Goal: Transaction & Acquisition: Book appointment/travel/reservation

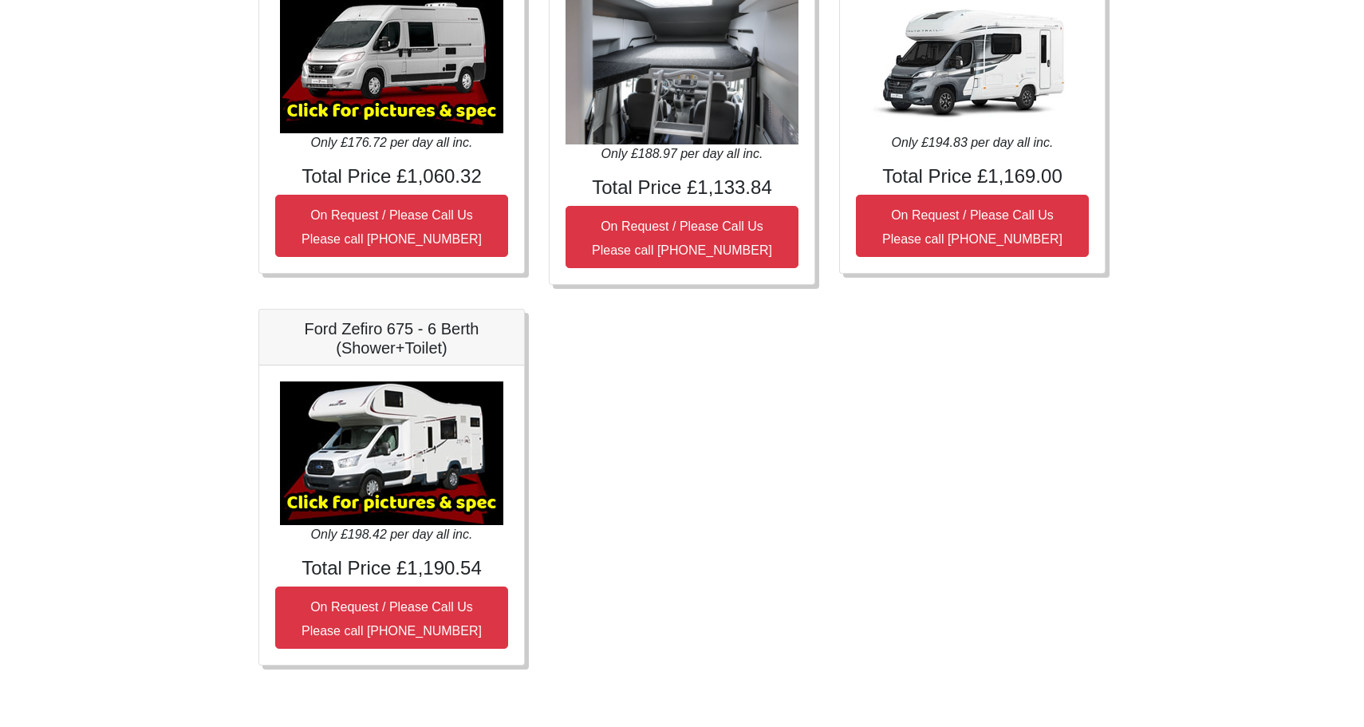
scroll to position [725, 0]
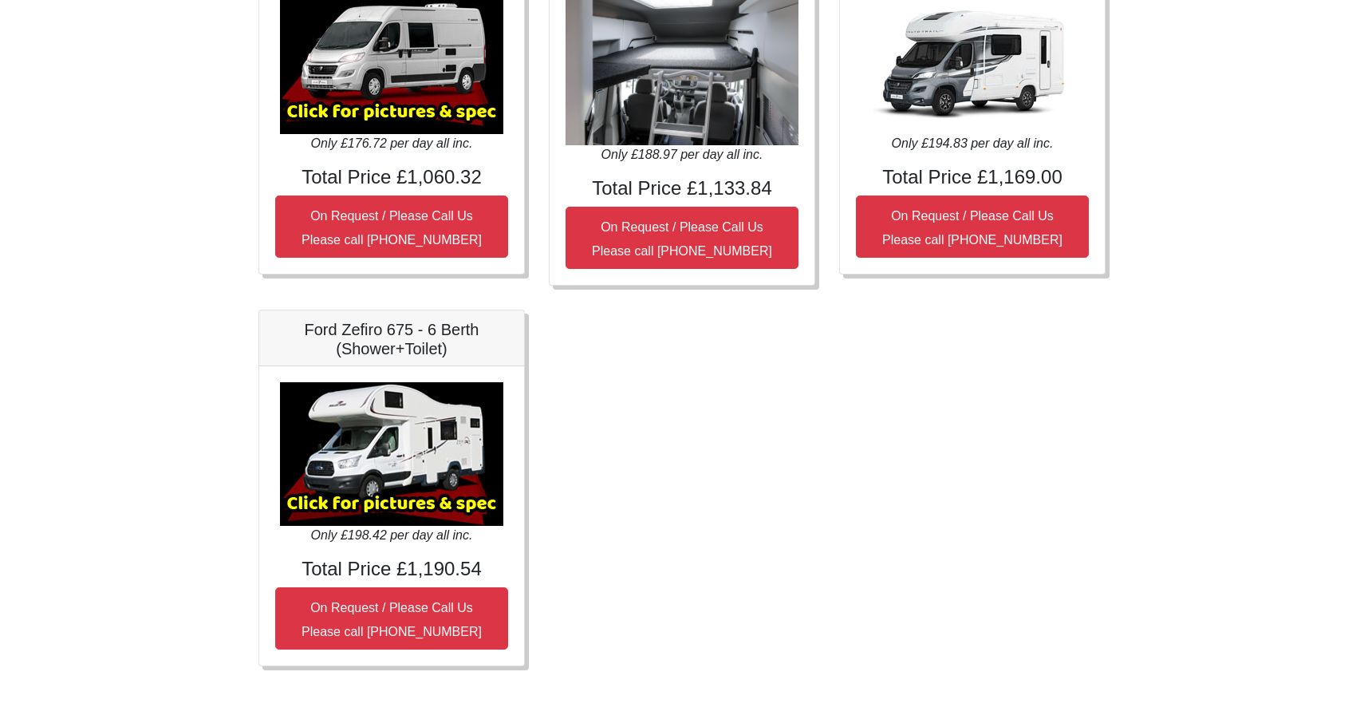
click at [409, 464] on img at bounding box center [391, 454] width 223 height 144
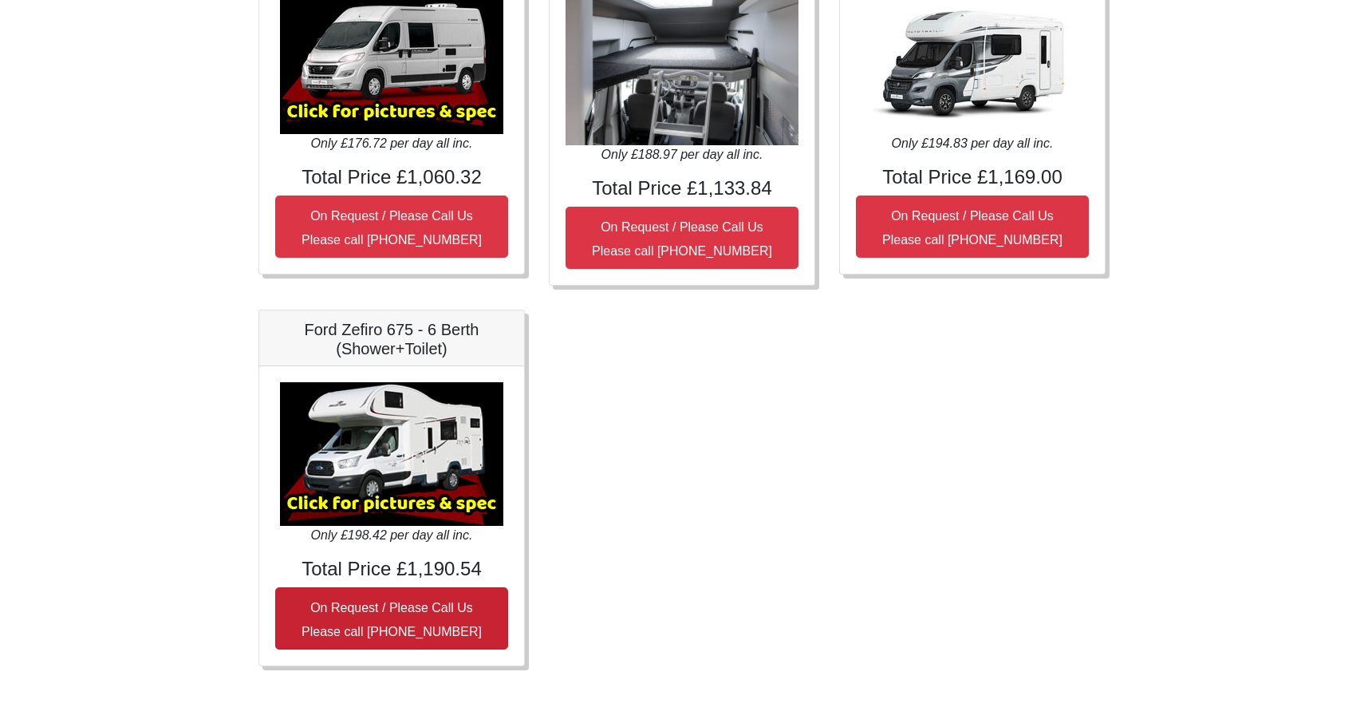
click at [384, 617] on button "On Request / Please Call Us Please call 0044 (0)1942 821080" at bounding box center [391, 618] width 233 height 62
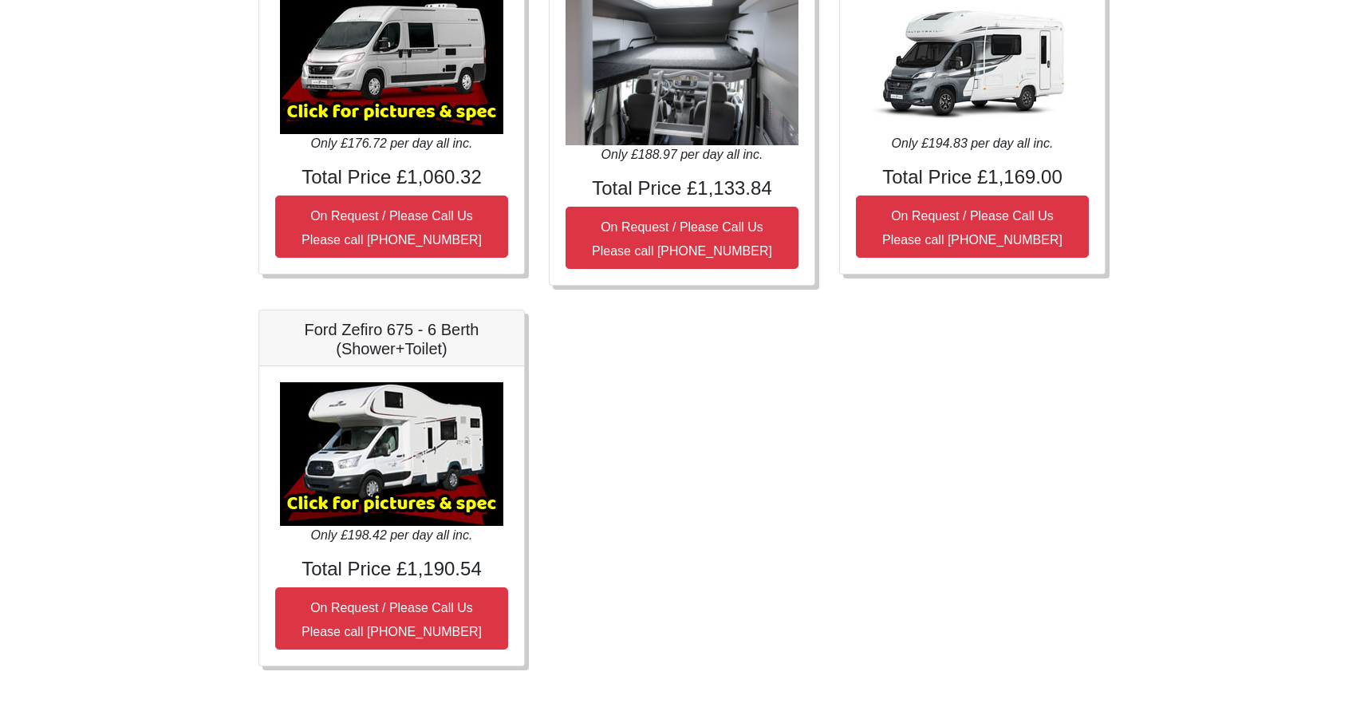
click at [407, 460] on img at bounding box center [391, 454] width 223 height 144
click at [385, 476] on img at bounding box center [391, 454] width 223 height 144
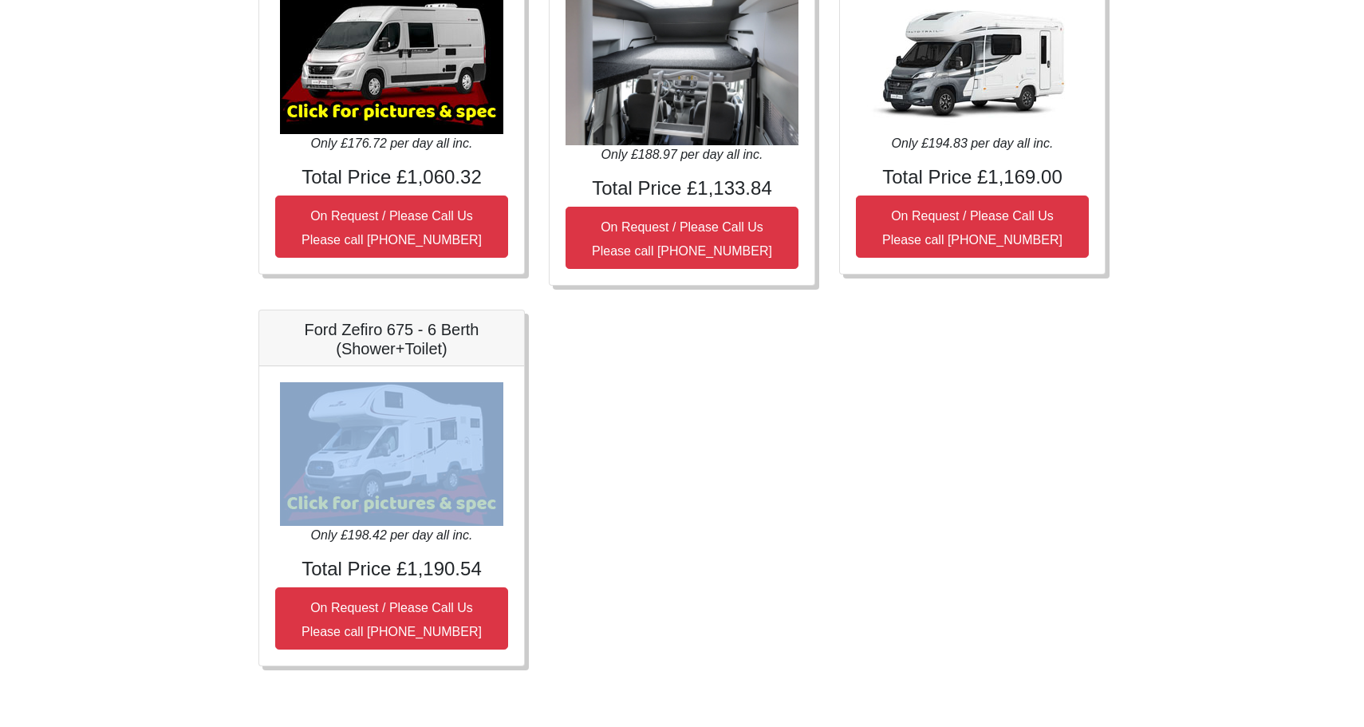
click at [385, 476] on img at bounding box center [391, 454] width 223 height 144
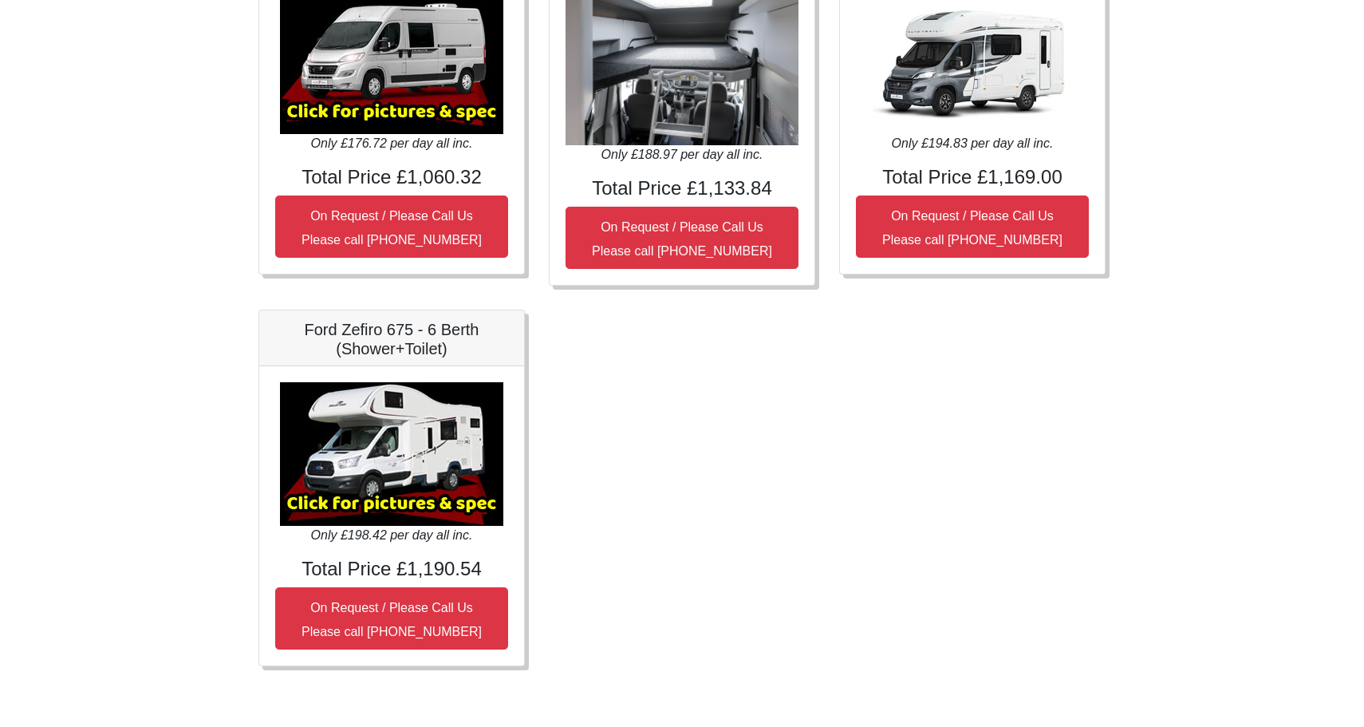
click at [411, 324] on h5 "Ford Zefiro 675 - 6 Berth (Shower+Toilet)" at bounding box center [391, 339] width 233 height 38
click at [537, 502] on div "Fiat 500 3DR Manual Only £27.61 per day all inc. Total Price £165.66 On Request…" at bounding box center [681, 113] width 871 height 1153
click at [608, 541] on div "Fiat 500 3DR Manual Only £27.61 per day all inc. Total Price £165.66 On Request…" at bounding box center [681, 113] width 871 height 1153
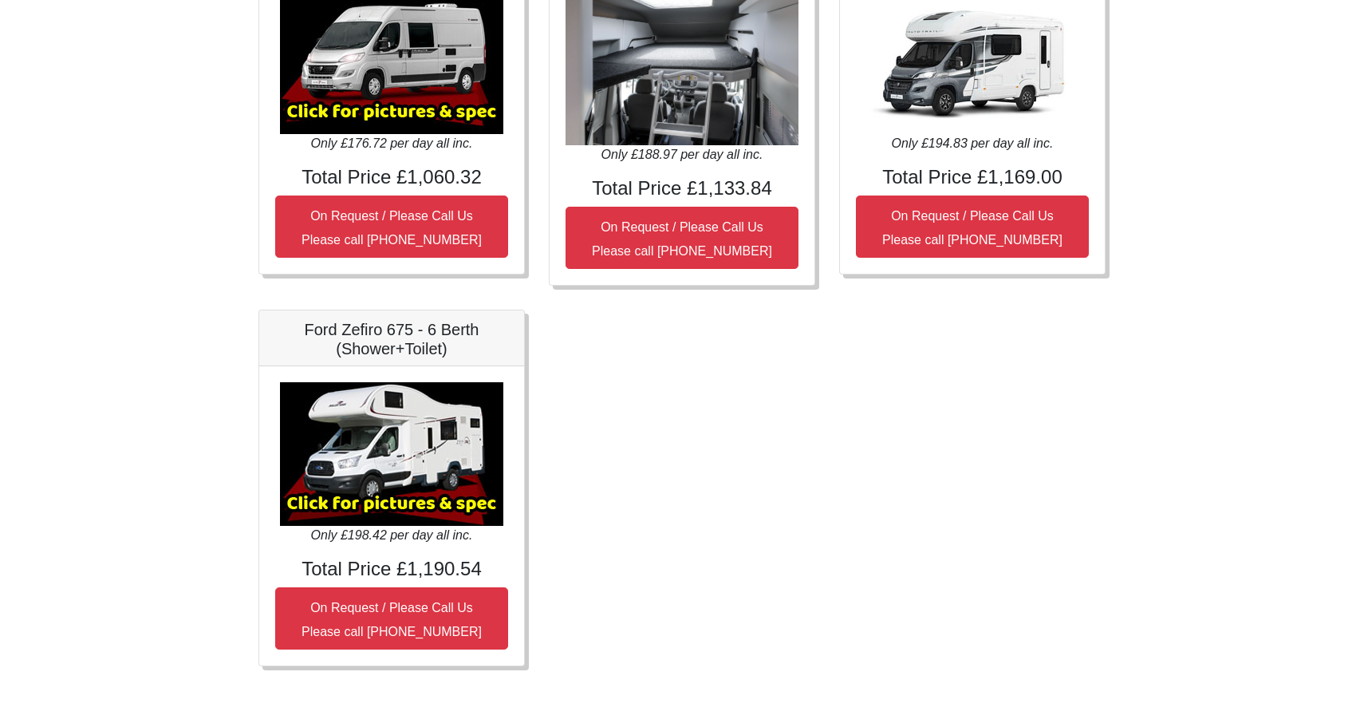
click at [469, 511] on img at bounding box center [391, 454] width 223 height 144
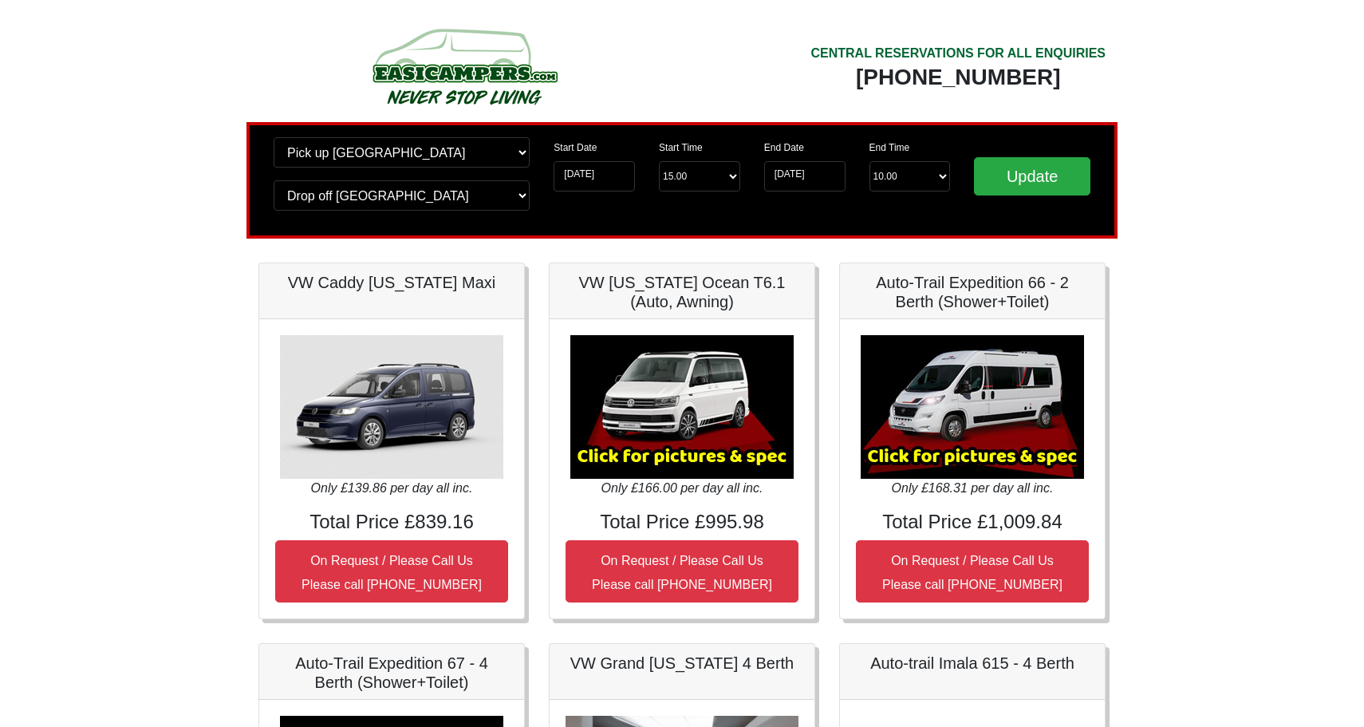
scroll to position [0, 0]
select select "MAN"
click at [1009, 185] on input "Update" at bounding box center [1032, 176] width 116 height 38
select select "MAN"
click at [1019, 175] on input "Update" at bounding box center [1032, 176] width 116 height 38
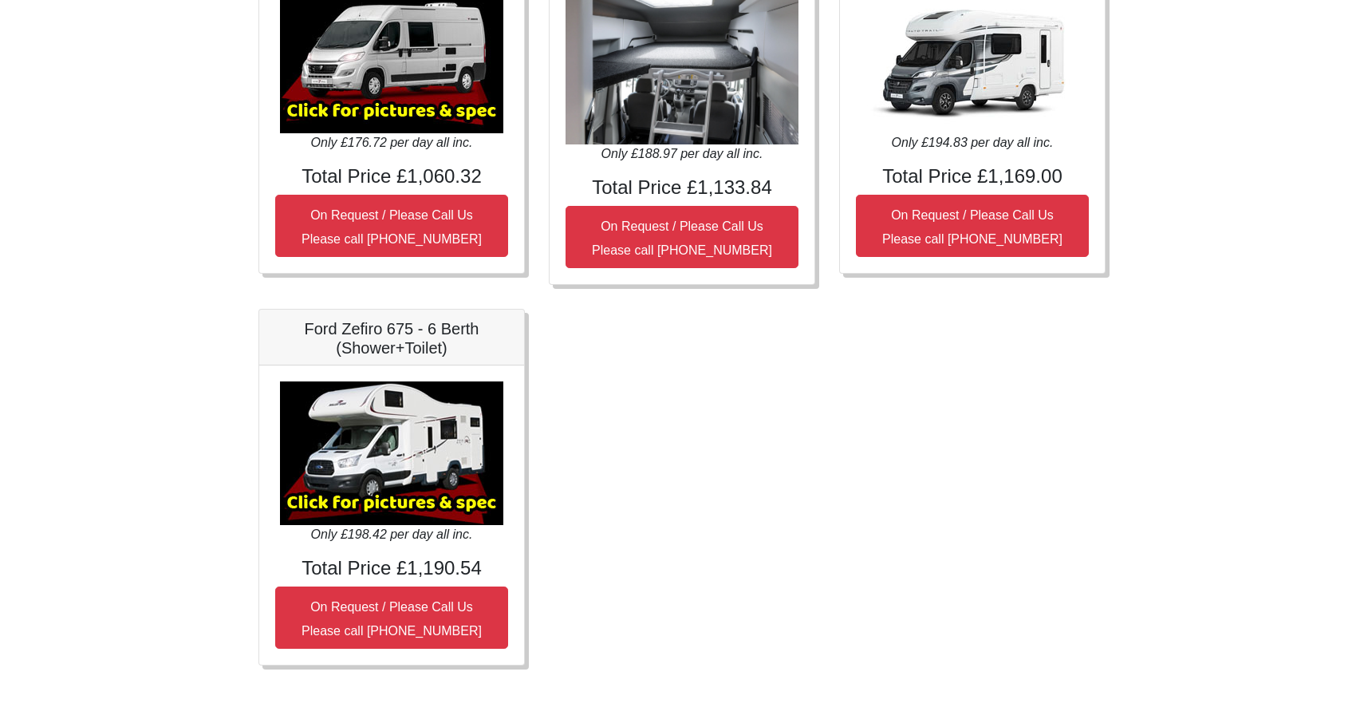
scroll to position [771, 0]
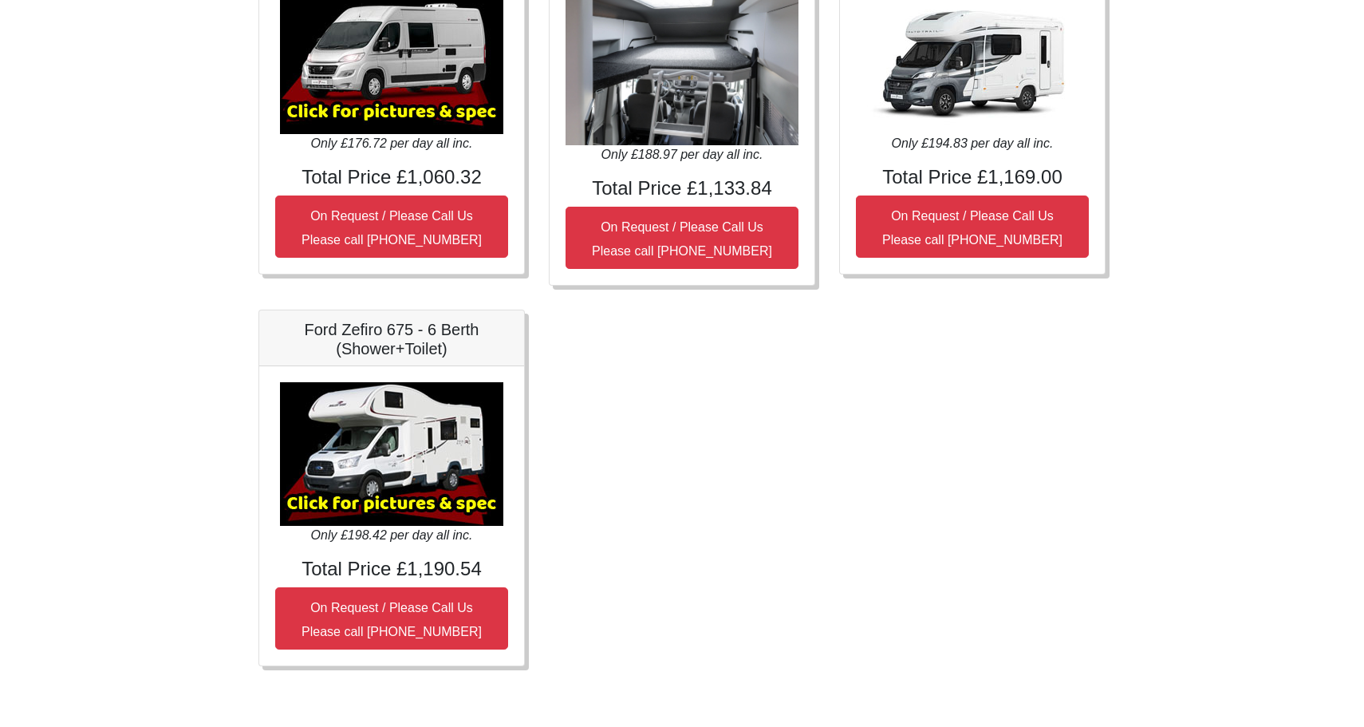
click at [425, 461] on img at bounding box center [391, 454] width 223 height 144
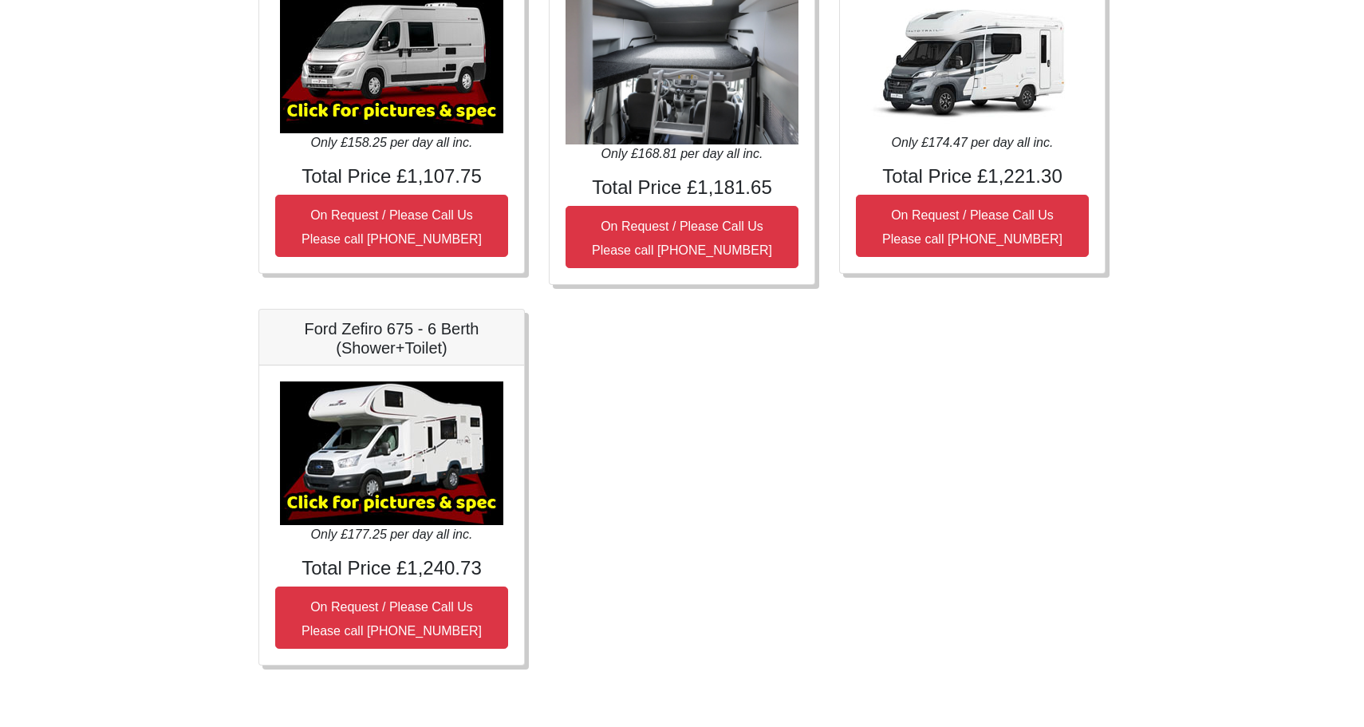
scroll to position [725, 0]
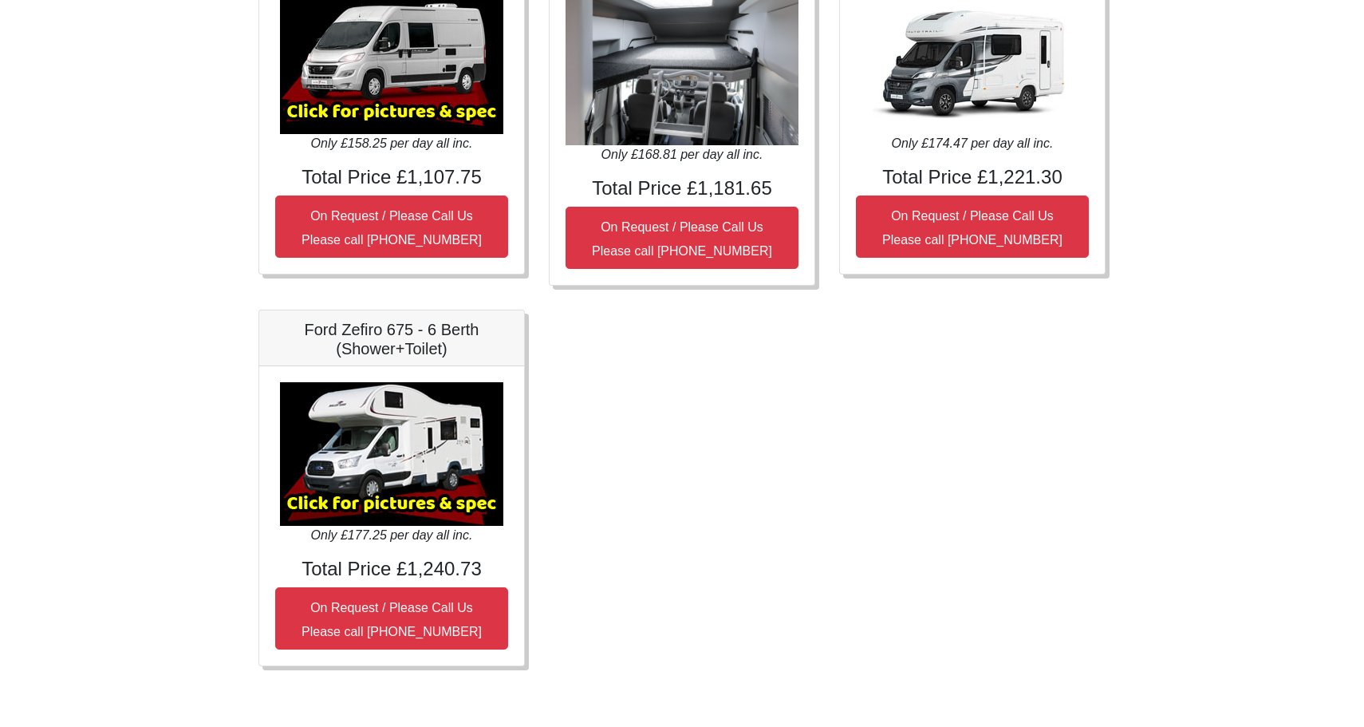
click at [448, 464] on img at bounding box center [391, 454] width 223 height 144
